Goal: Find specific page/section: Find specific page/section

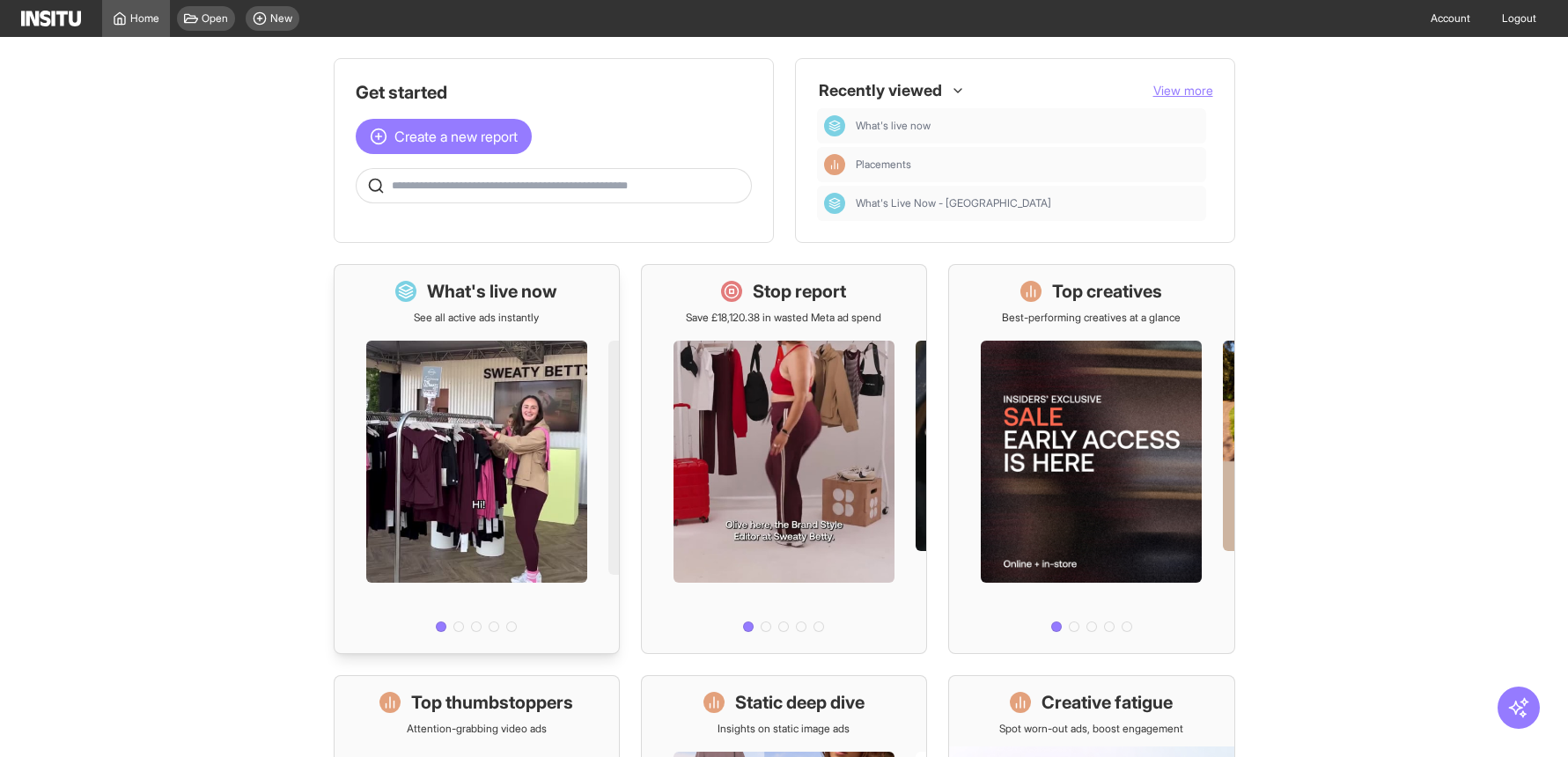
click at [479, 325] on div at bounding box center [477, 482] width 285 height 314
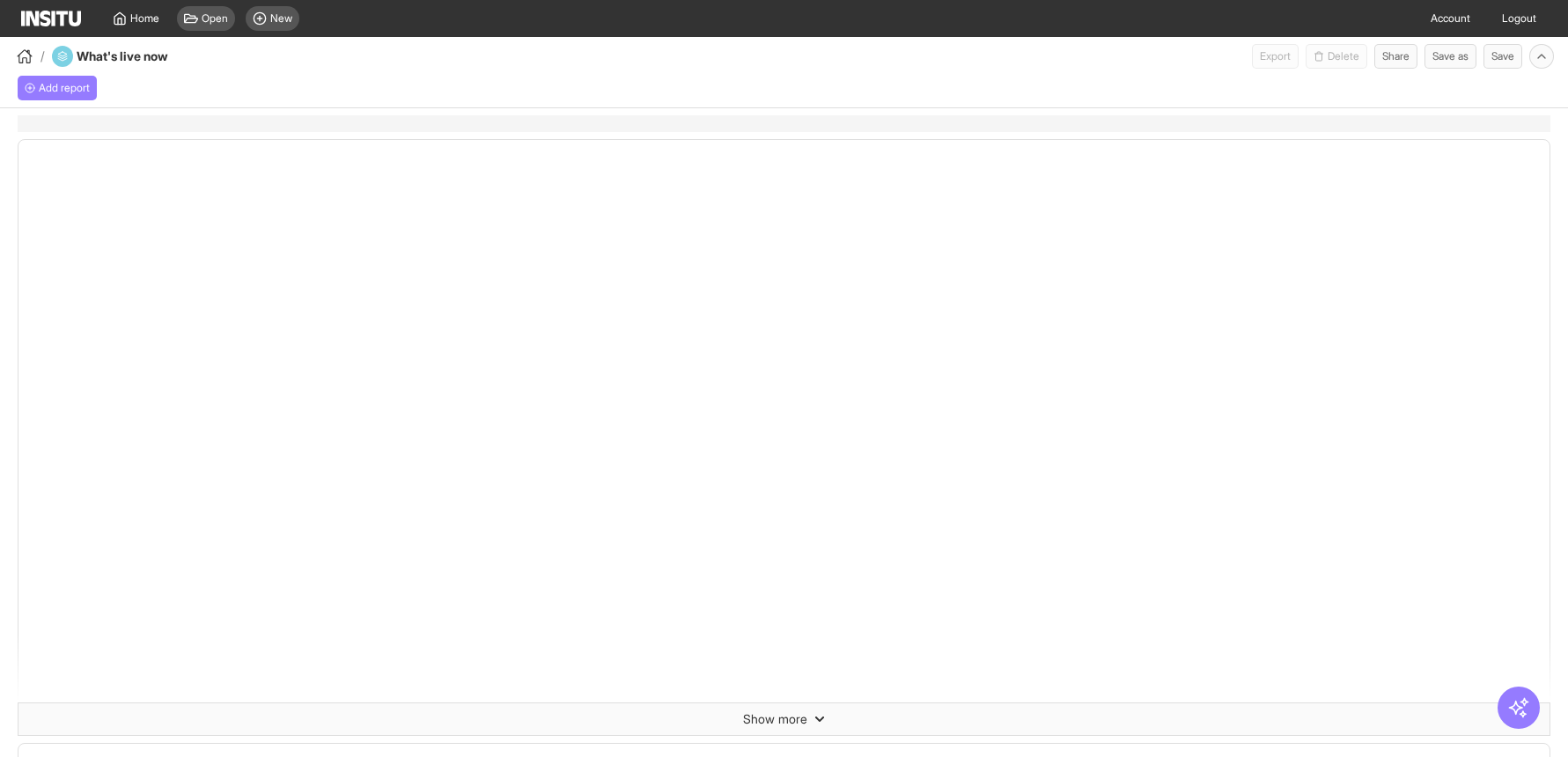
select select "**"
